Goal: Task Accomplishment & Management: Complete application form

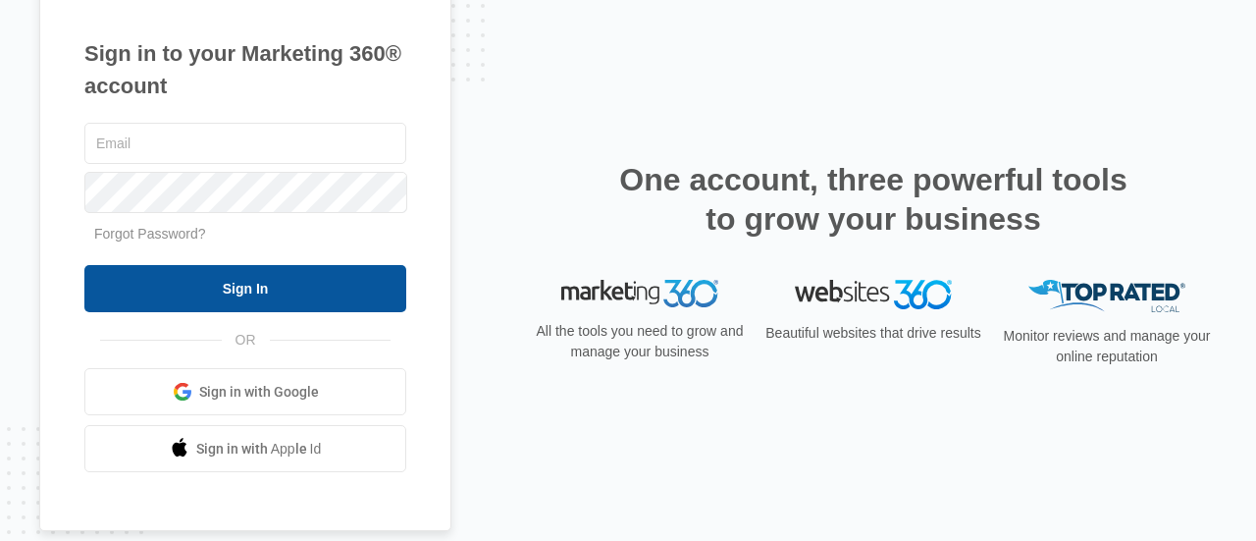
type input "[EMAIL_ADDRESS][DOMAIN_NAME]"
click at [208, 294] on input "Sign In" at bounding box center [245, 288] width 322 height 47
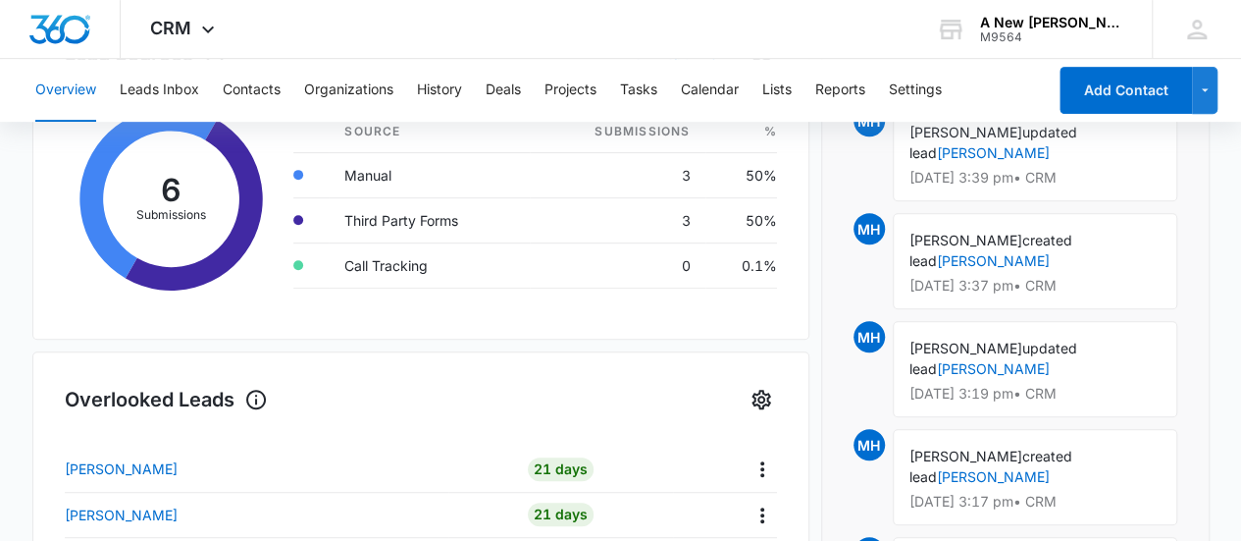
scroll to position [188, 0]
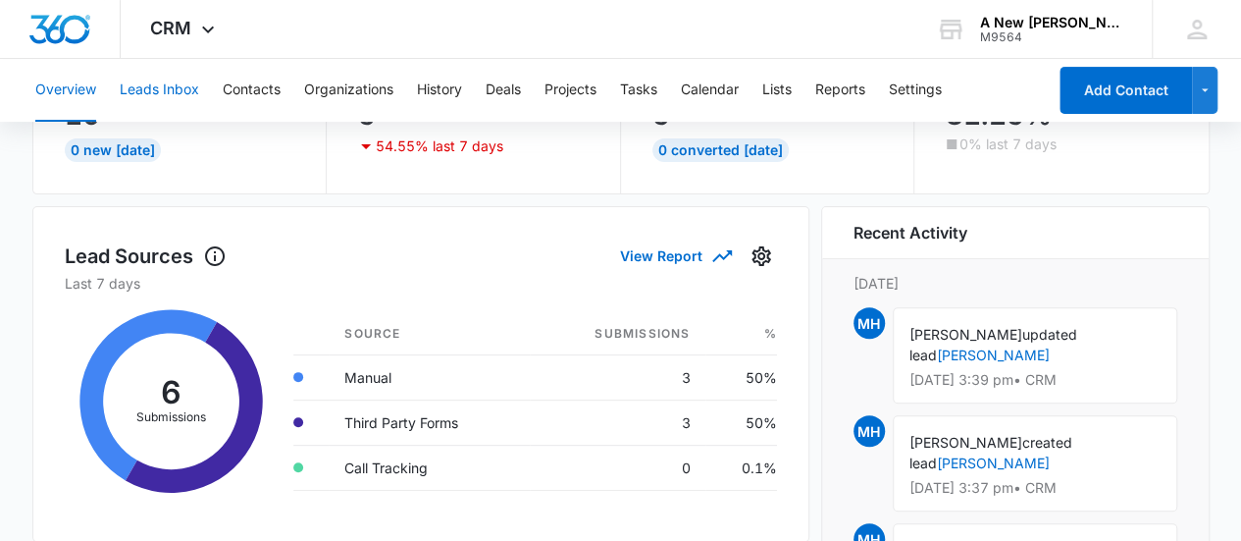
click at [157, 88] on button "Leads Inbox" at bounding box center [159, 90] width 79 height 63
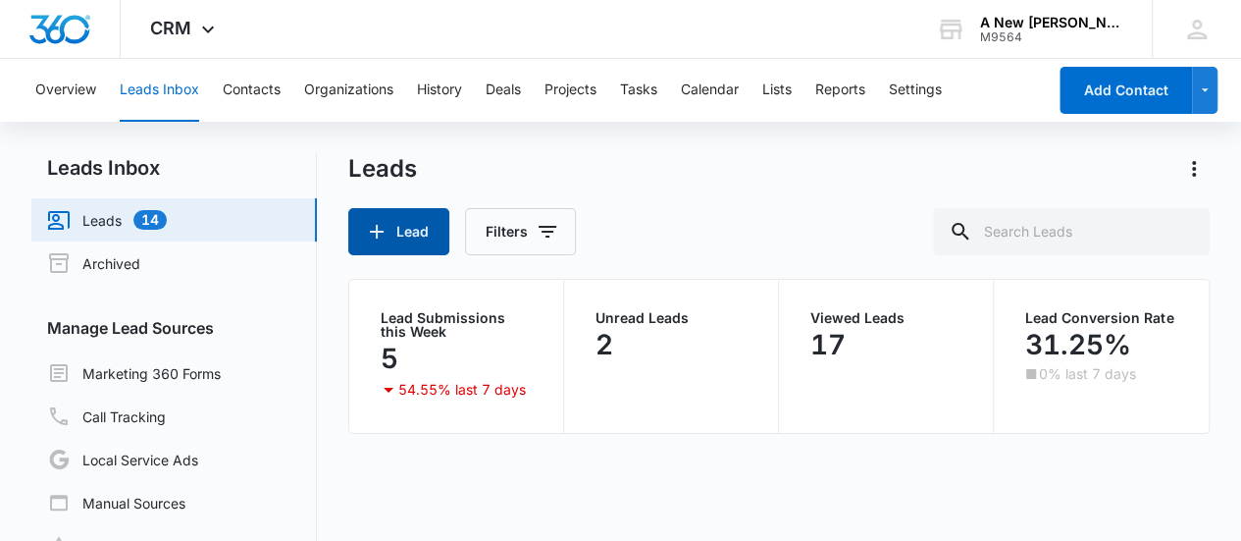
click at [387, 220] on icon "button" at bounding box center [377, 232] width 24 height 24
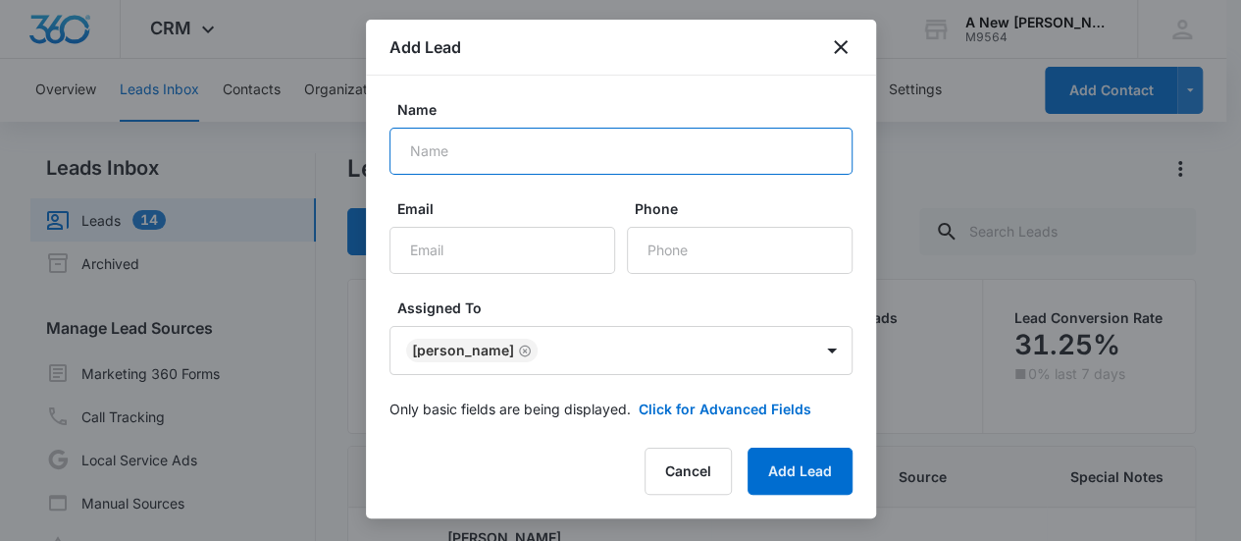
click at [487, 164] on input "Name" at bounding box center [620, 151] width 463 height 47
type input "Dan Brightwell"
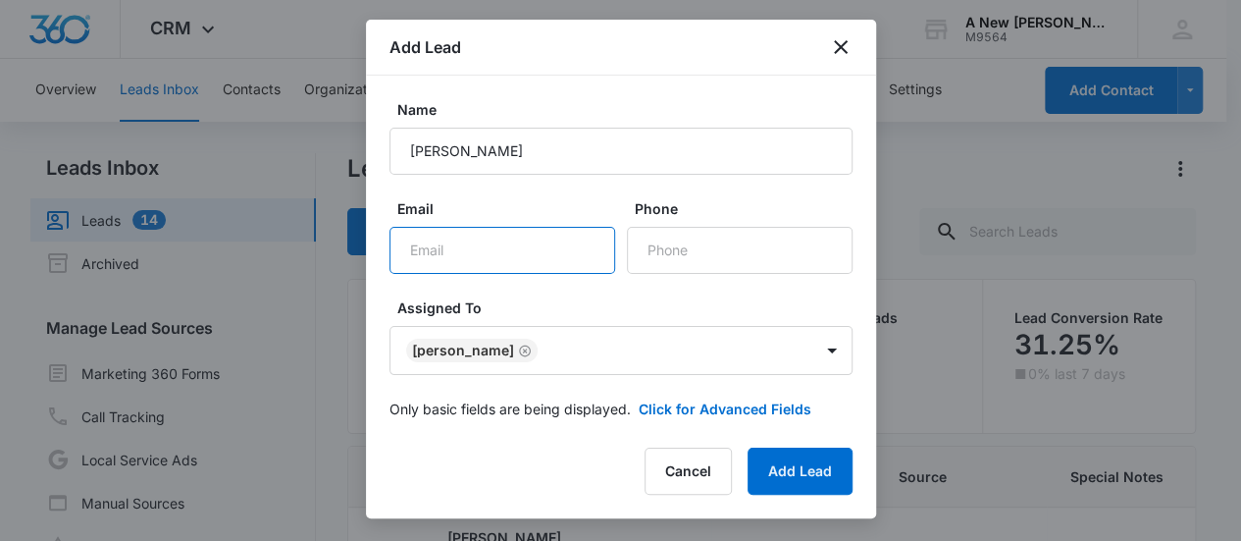
paste input "tierod72@yahoo.com"
type input "tierod72@yahoo.com"
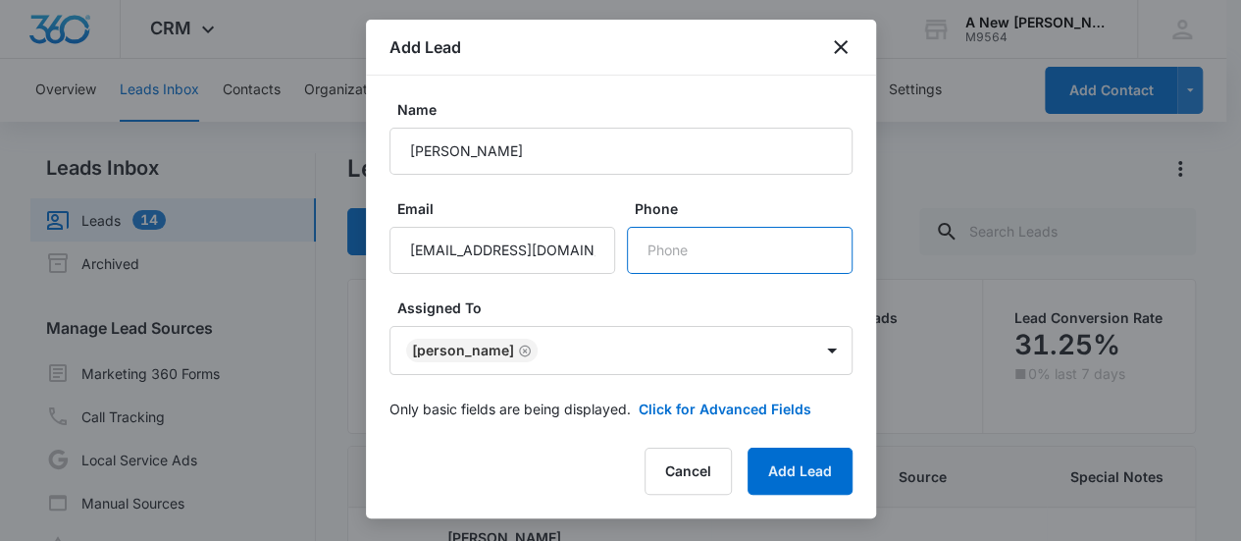
click at [655, 252] on input "Phone" at bounding box center [740, 250] width 226 height 47
type input "(336) 280-5643"
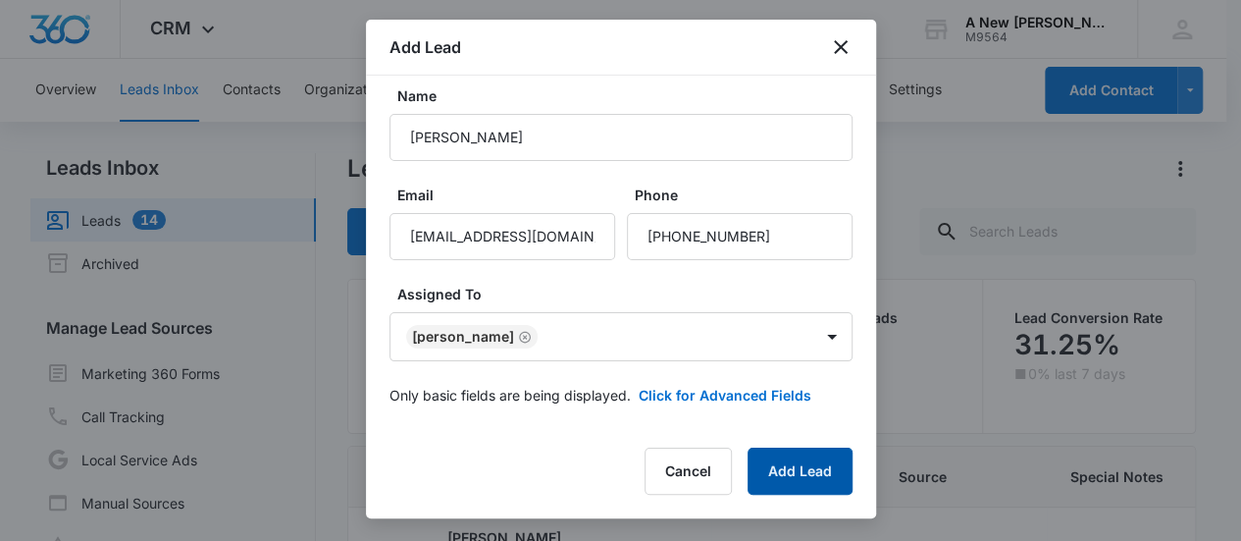
click at [785, 459] on button "Add Lead" at bounding box center [800, 470] width 105 height 47
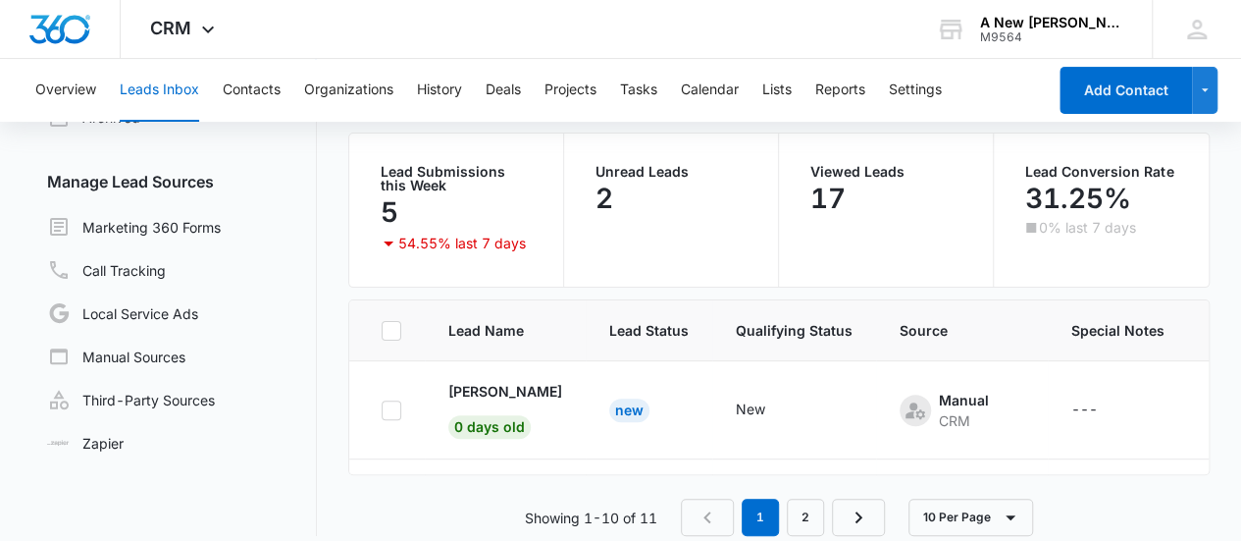
scroll to position [148, 0]
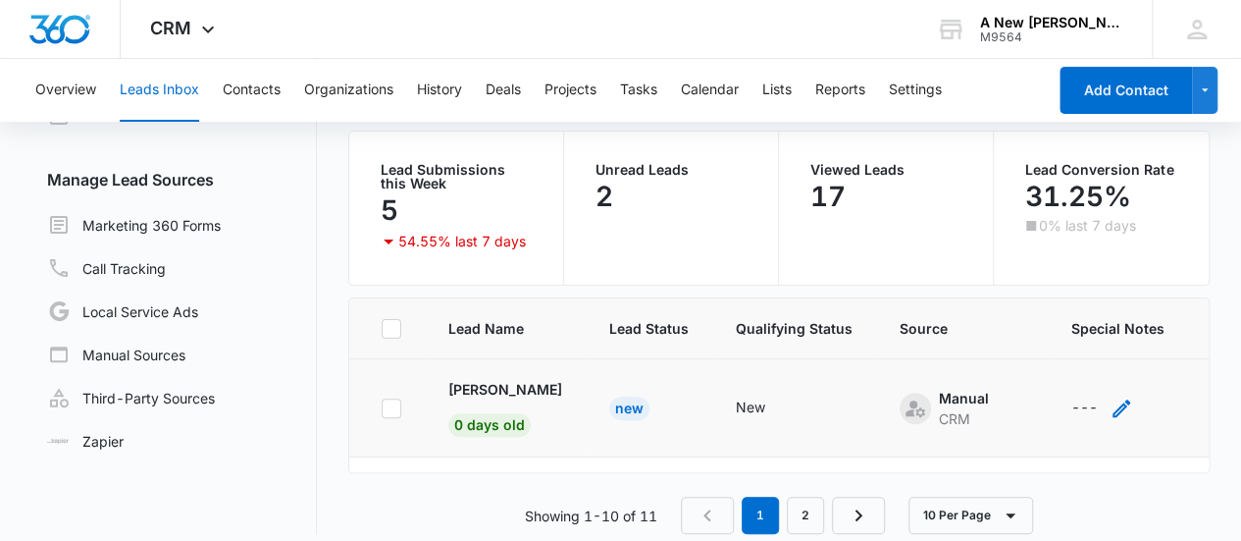
click at [1077, 399] on div "---" at bounding box center [1084, 408] width 26 height 24
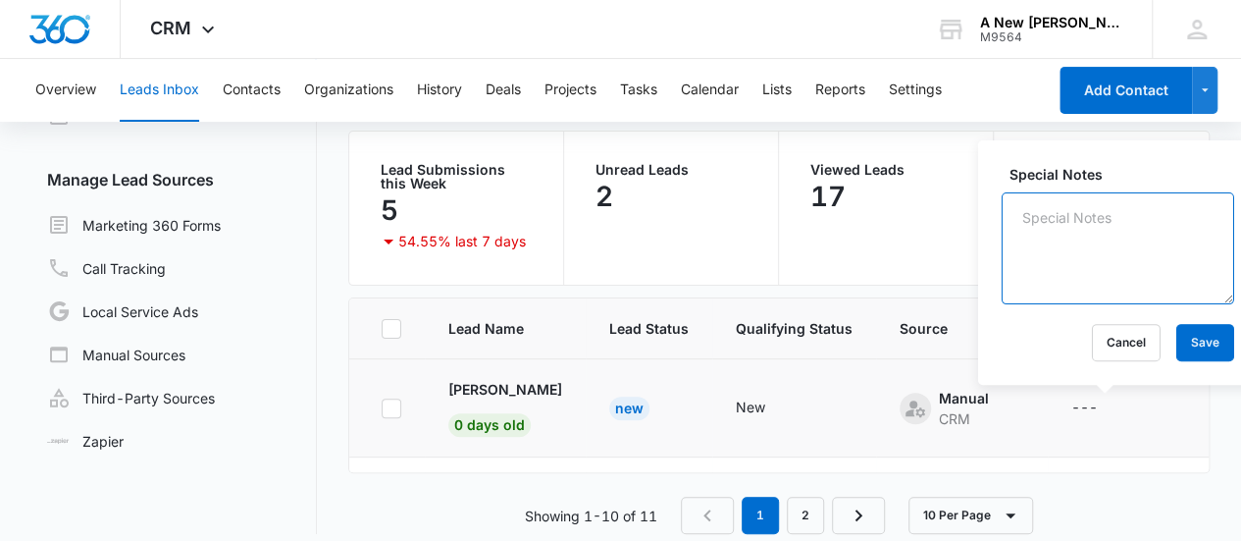
click at [1046, 213] on textarea "Special Notes" at bounding box center [1118, 248] width 233 height 112
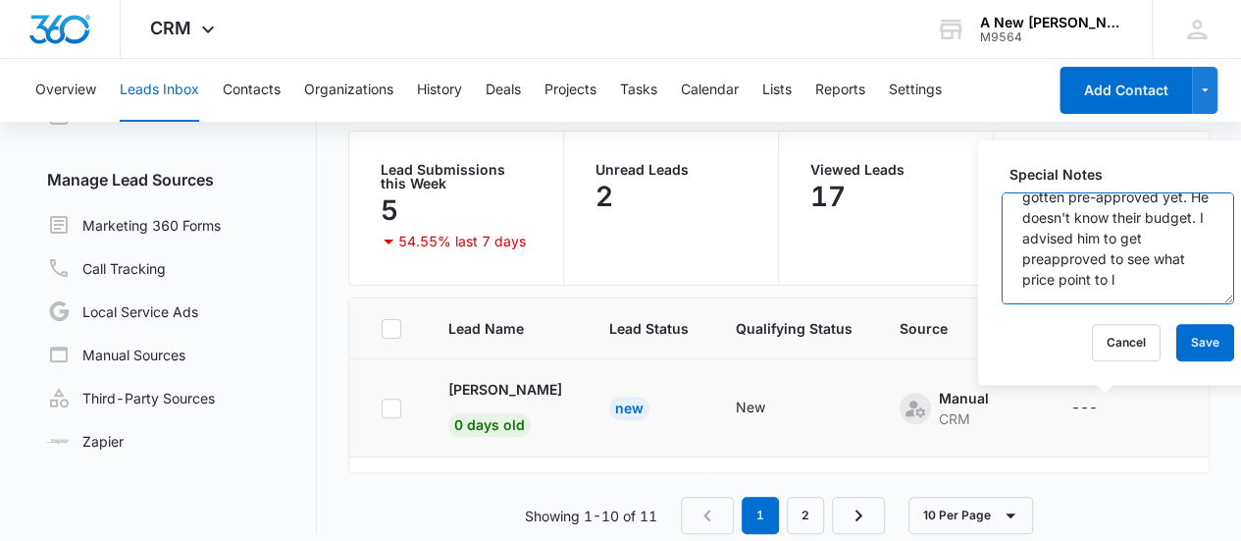
scroll to position [86, 0]
type textarea "Spoke to possible lead. He stated that they have not gotten pre-approved yet. H…"
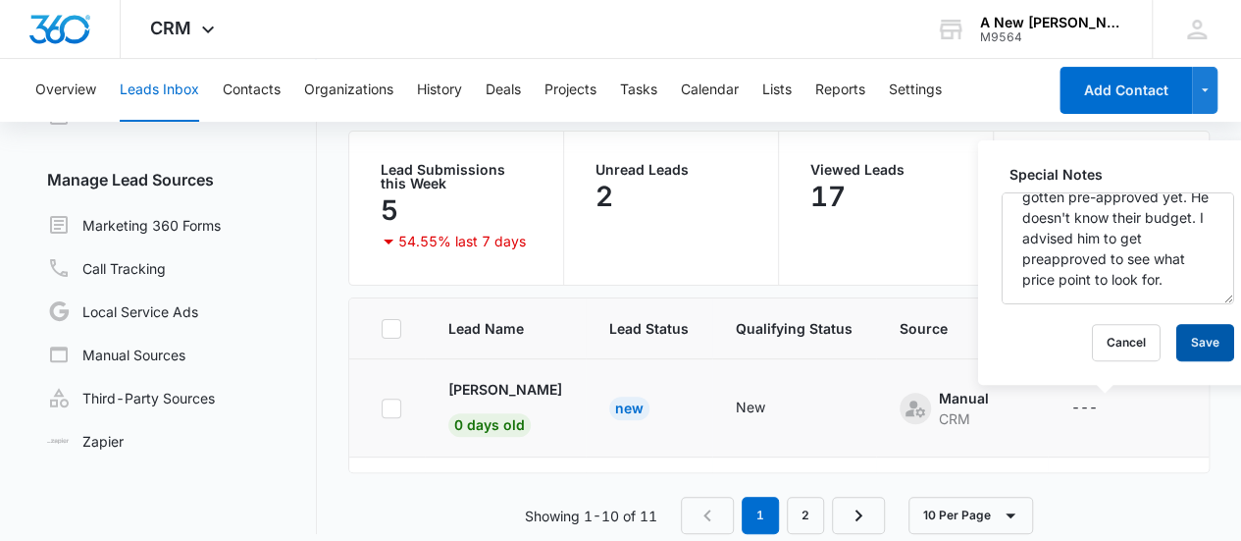
click at [1183, 348] on button "Save" at bounding box center [1205, 342] width 58 height 37
